Goal: Find specific page/section: Find specific page/section

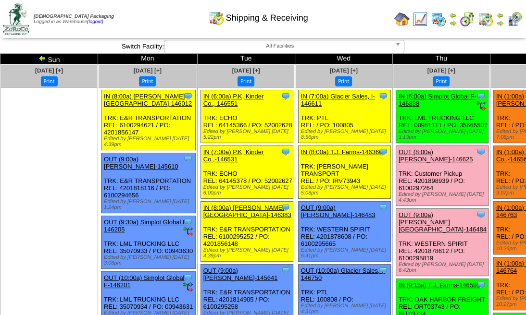
click at [486, 14] on img at bounding box center [485, 19] width 15 height 15
click at [501, 15] on img at bounding box center [500, 16] width 8 height 8
click at [491, 23] on img at bounding box center [485, 19] width 15 height 15
click at [498, 18] on img at bounding box center [500, 16] width 8 height 8
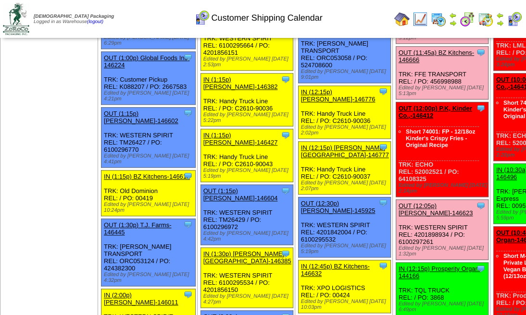
scroll to position [673, 0]
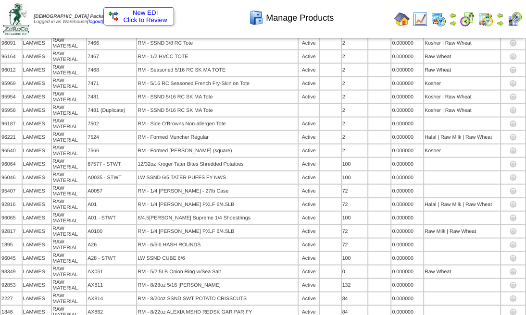
scroll to position [6003, 0]
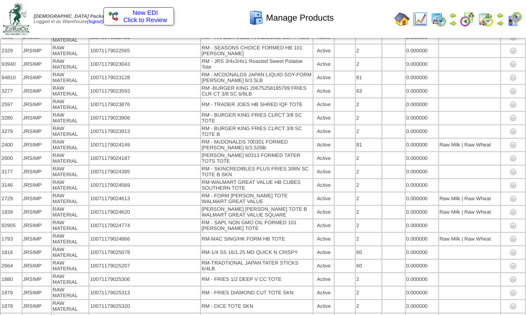
scroll to position [1849, 0]
